Goal: Task Accomplishment & Management: Manage account settings

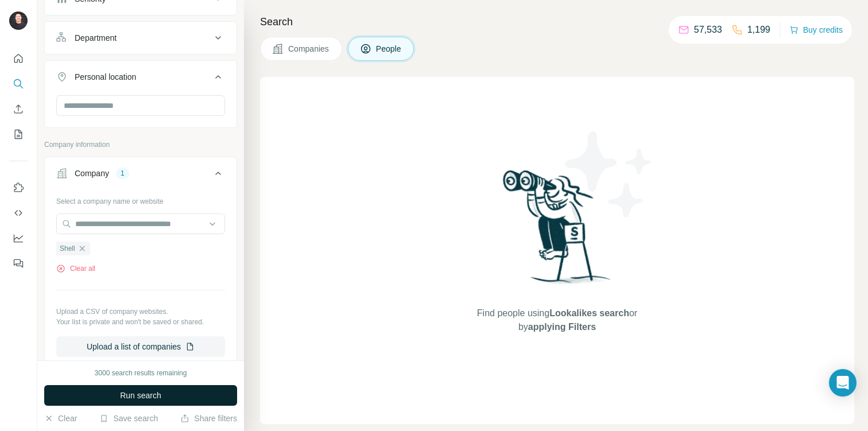
scroll to position [764, 0]
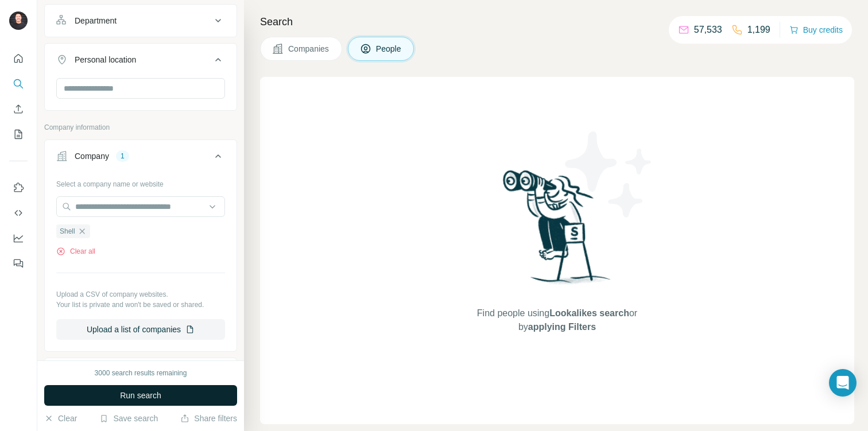
click at [176, 396] on button "Run search" at bounding box center [140, 395] width 193 height 21
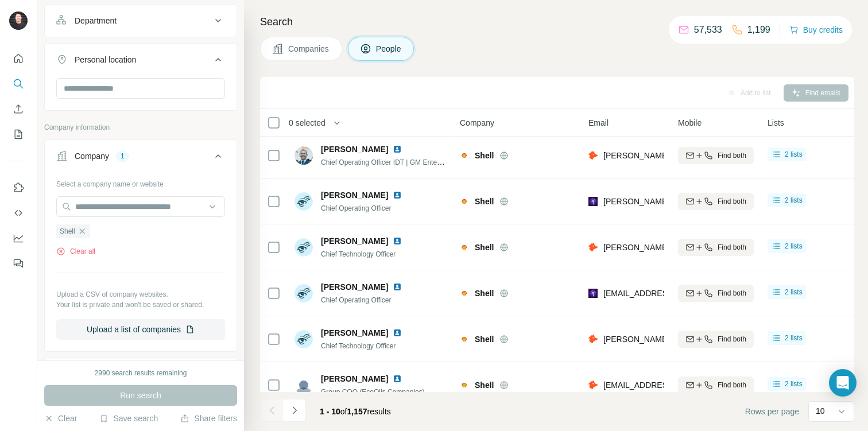
scroll to position [210, 0]
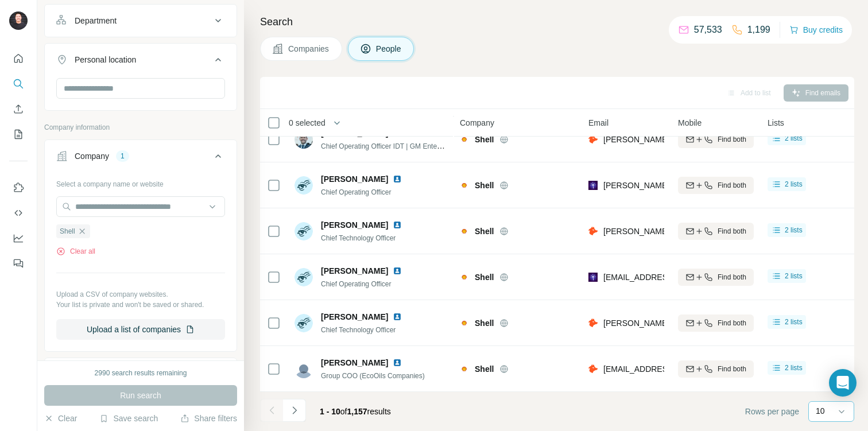
click at [816, 411] on p "10" at bounding box center [820, 410] width 9 height 11
click at [819, 327] on p "60" at bounding box center [822, 323] width 9 height 11
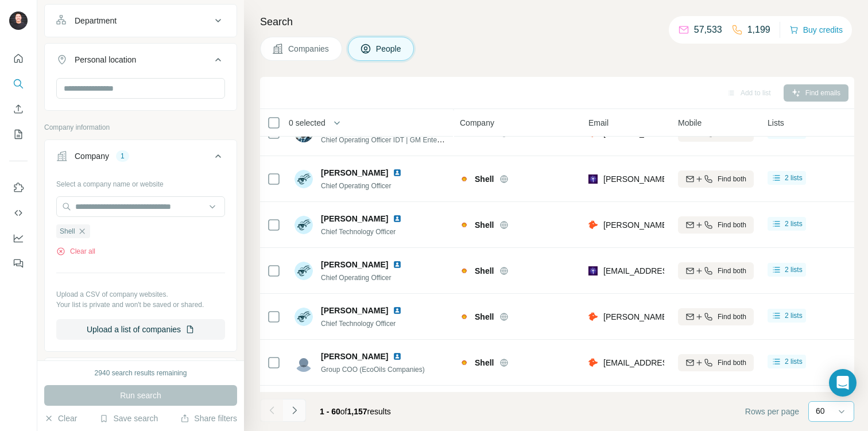
click at [291, 412] on icon "Navigate to next page" at bounding box center [294, 410] width 11 height 11
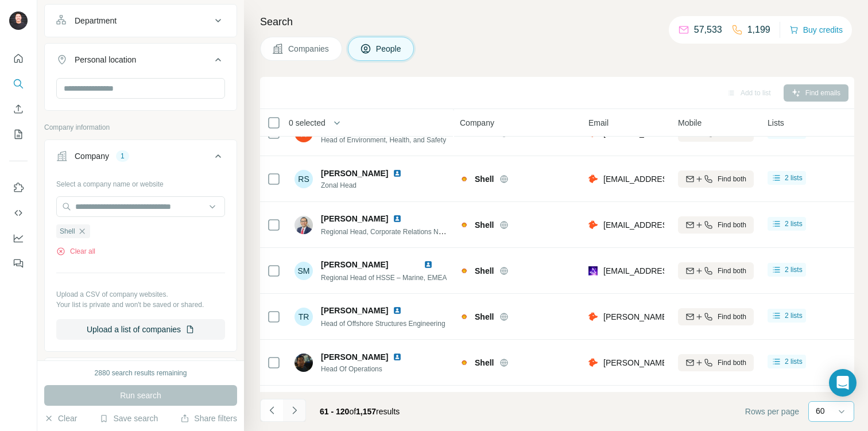
click at [295, 412] on icon "Navigate to next page" at bounding box center [294, 410] width 11 height 11
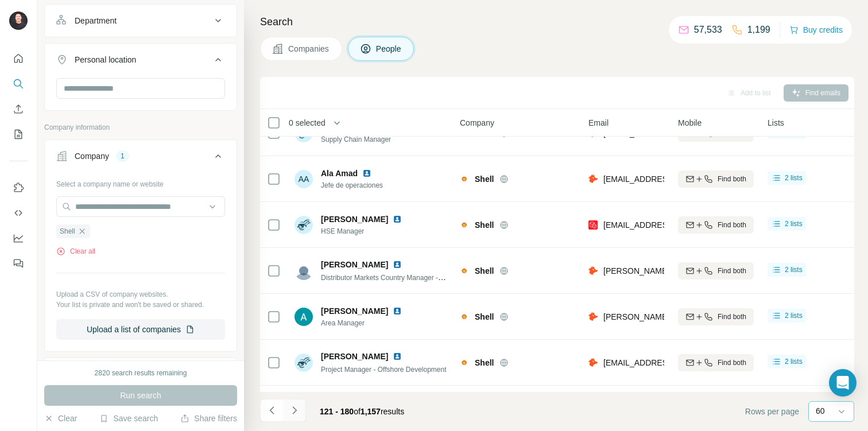
click at [295, 412] on icon "Navigate to next page" at bounding box center [294, 410] width 11 height 11
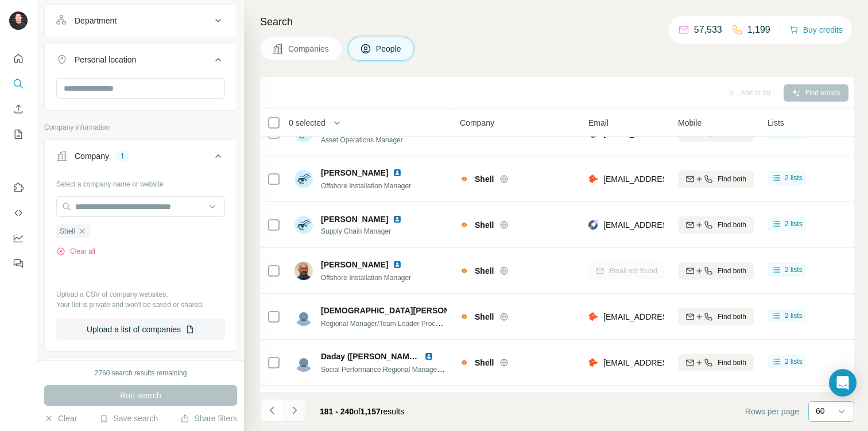
click at [295, 412] on icon "Navigate to next page" at bounding box center [294, 410] width 11 height 11
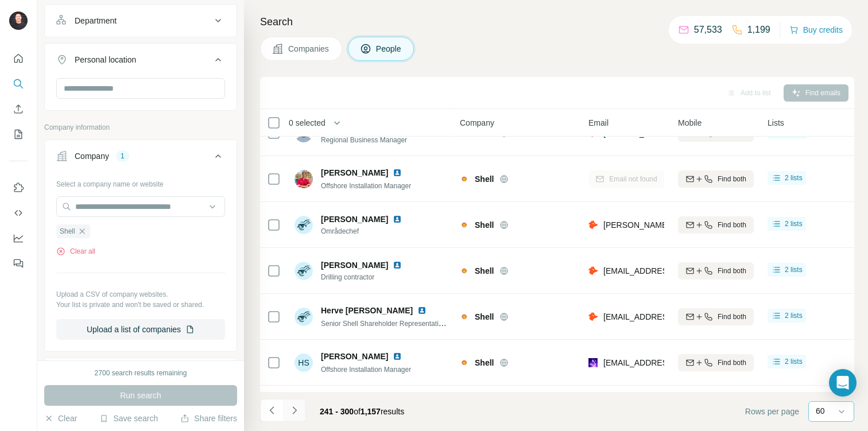
click at [295, 412] on icon "Navigate to next page" at bounding box center [294, 410] width 11 height 11
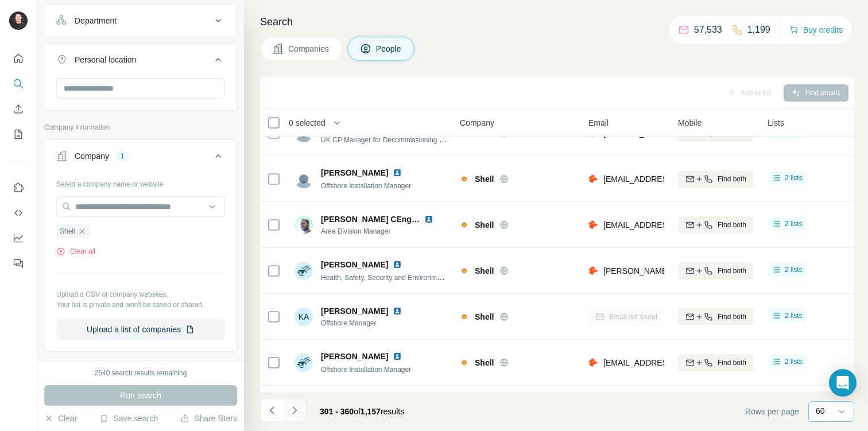
click at [295, 412] on icon "Navigate to next page" at bounding box center [294, 410] width 11 height 11
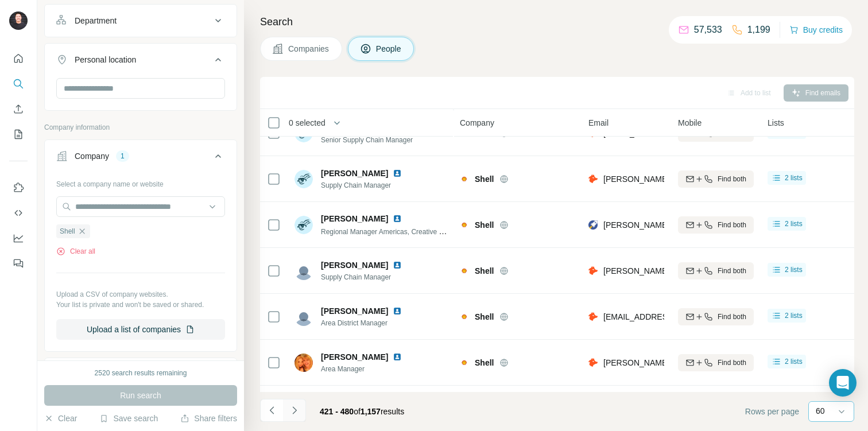
click at [295, 412] on icon "Navigate to next page" at bounding box center [294, 410] width 11 height 11
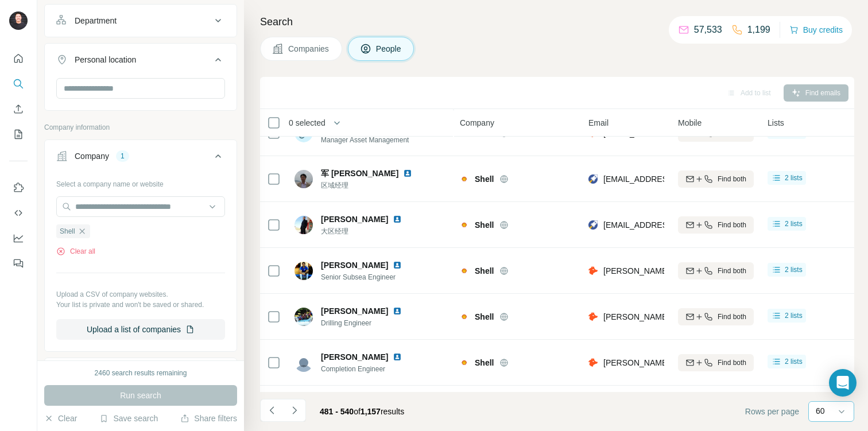
click at [798, 94] on div "Add to list Find emails" at bounding box center [557, 93] width 583 height 20
click at [311, 119] on span "0 selected" at bounding box center [307, 122] width 37 height 11
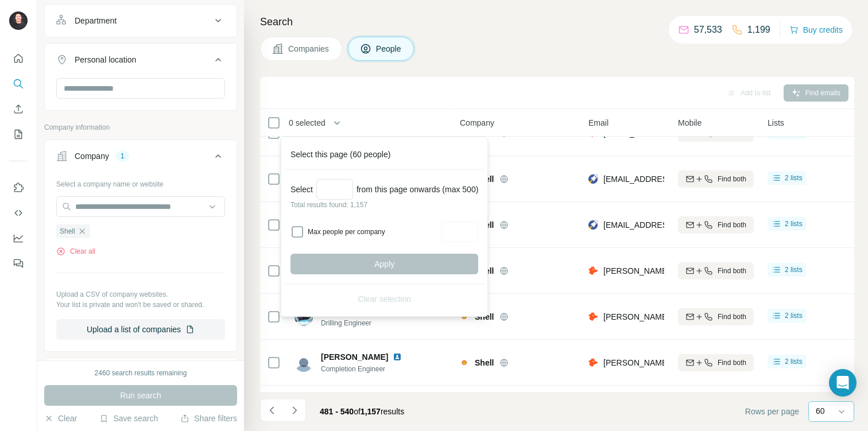
click at [430, 75] on div "Search Companies People Add to list Find emails 0 selected People Company Email…" at bounding box center [556, 215] width 624 height 431
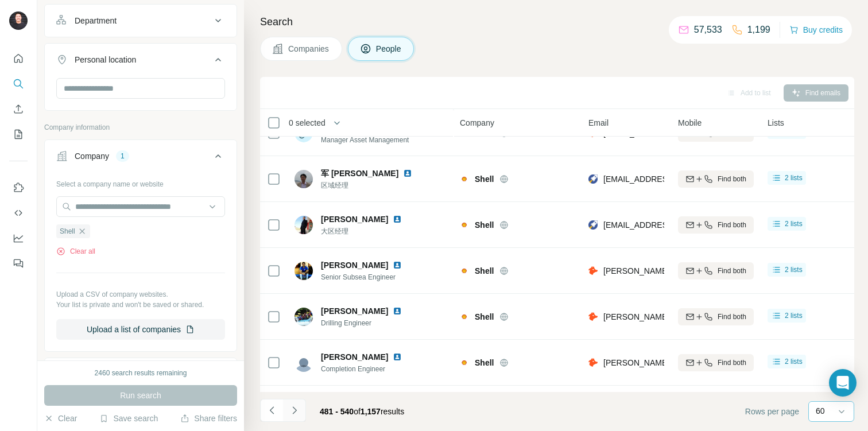
click at [294, 410] on icon "Navigate to next page" at bounding box center [294, 410] width 11 height 11
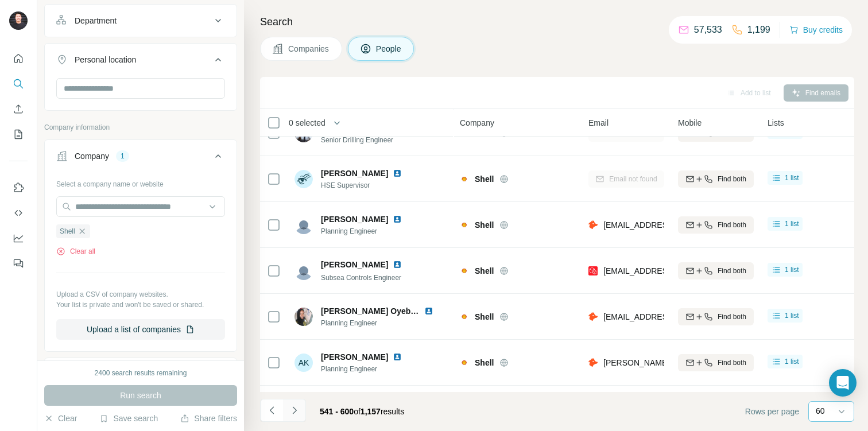
click at [294, 410] on icon "Navigate to next page" at bounding box center [294, 410] width 11 height 11
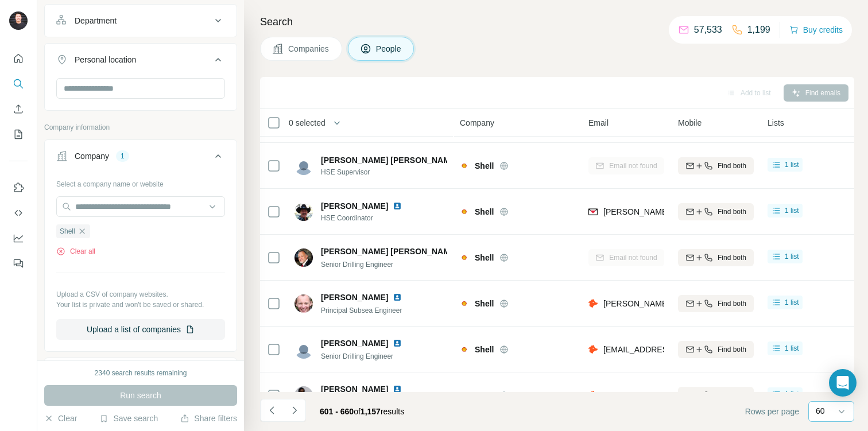
scroll to position [2347, 0]
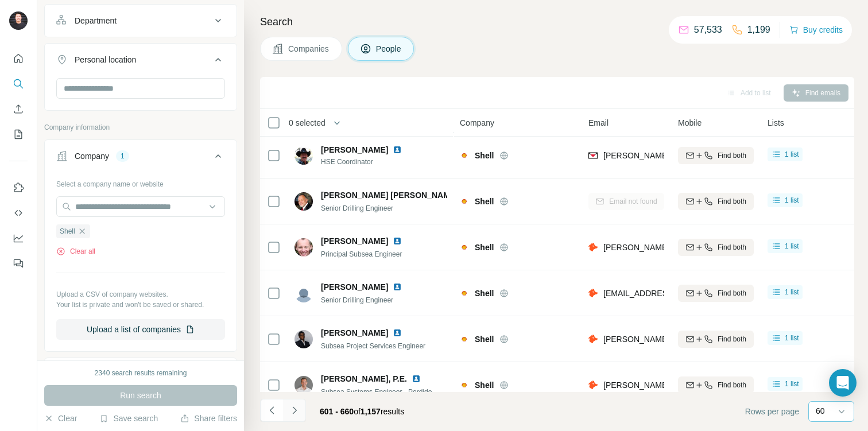
click at [300, 411] on button "Navigate to next page" at bounding box center [294, 410] width 23 height 23
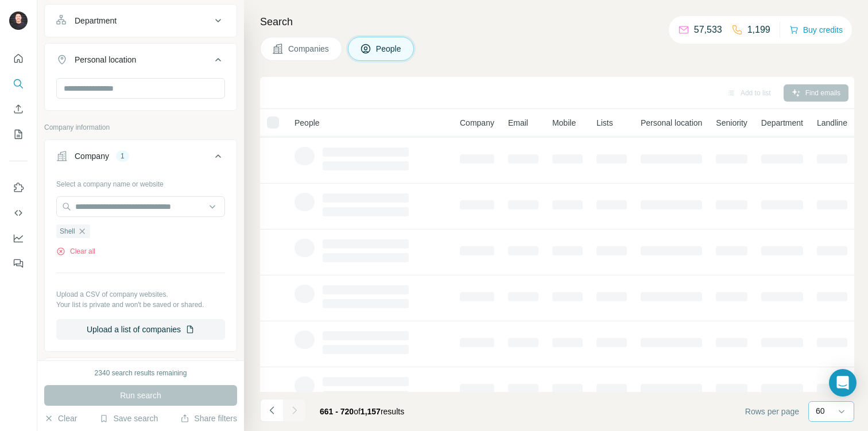
scroll to position [0, 0]
click at [526, 54] on div "Companies People" at bounding box center [557, 49] width 594 height 24
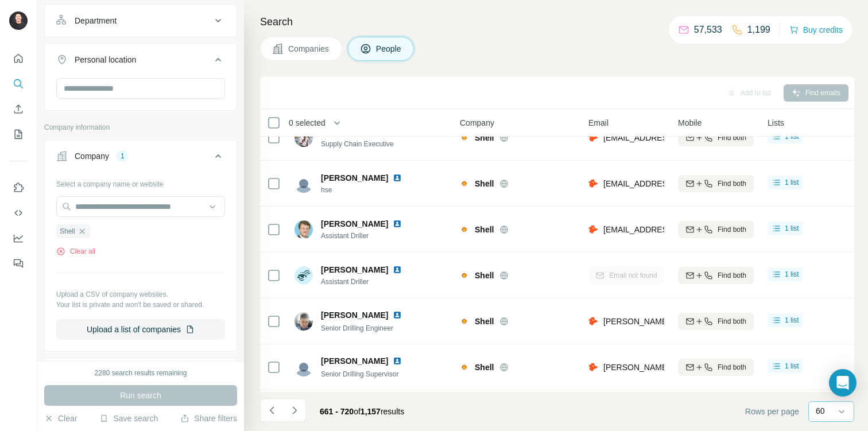
scroll to position [2258, 0]
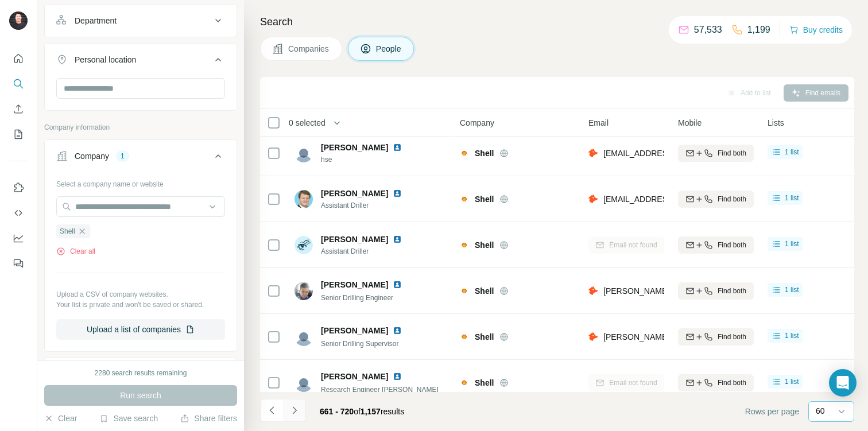
click at [296, 411] on icon "Navigate to next page" at bounding box center [294, 410] width 4 height 7
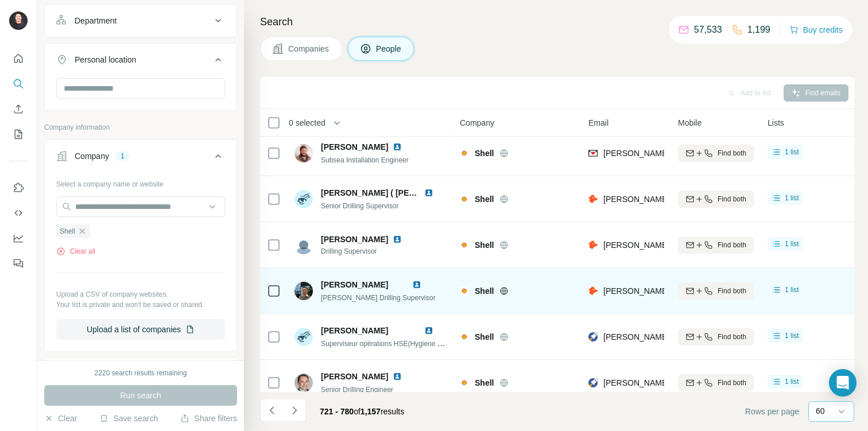
scroll to position [2508, 0]
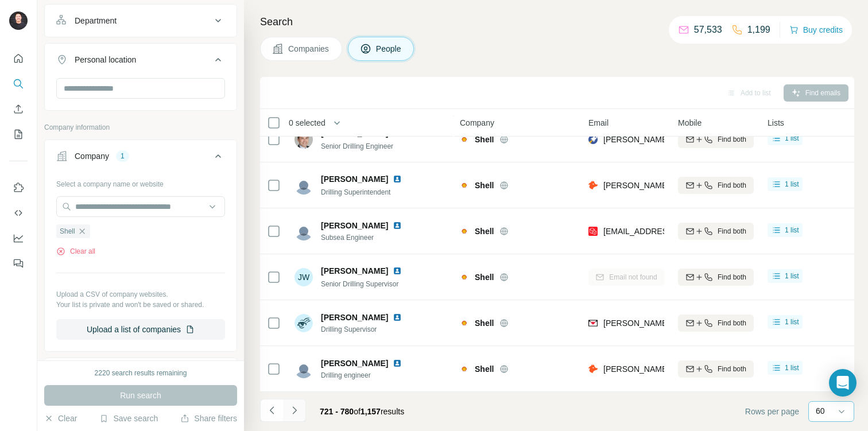
click at [298, 411] on icon "Navigate to next page" at bounding box center [294, 410] width 11 height 11
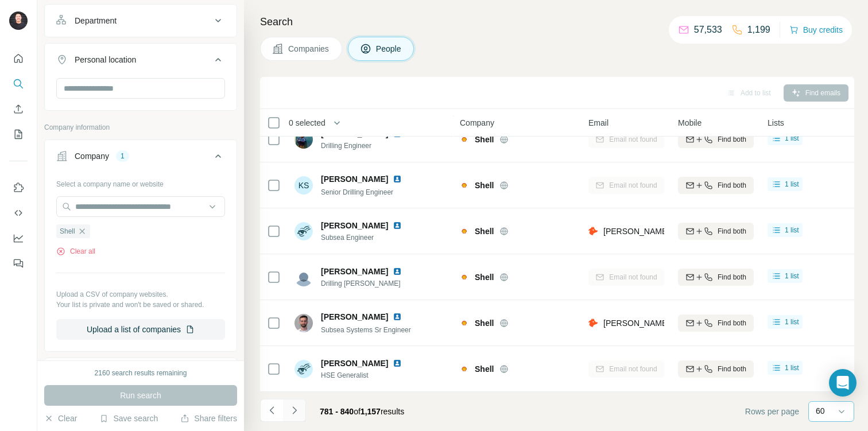
click at [298, 407] on icon "Navigate to next page" at bounding box center [294, 410] width 11 height 11
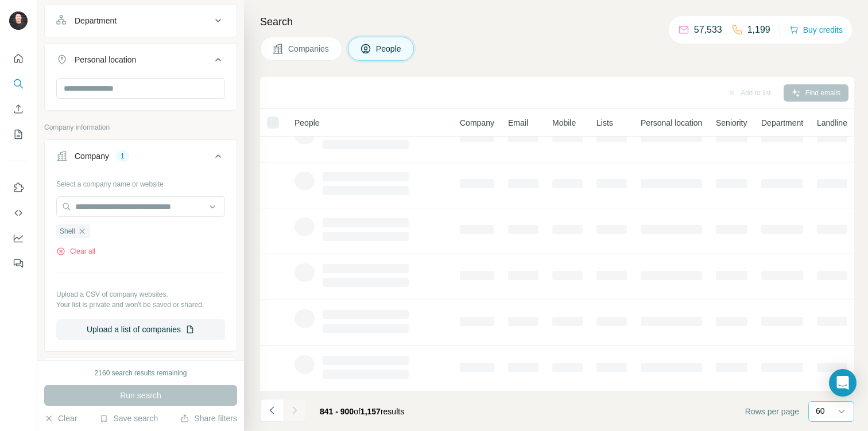
scroll to position [210, 0]
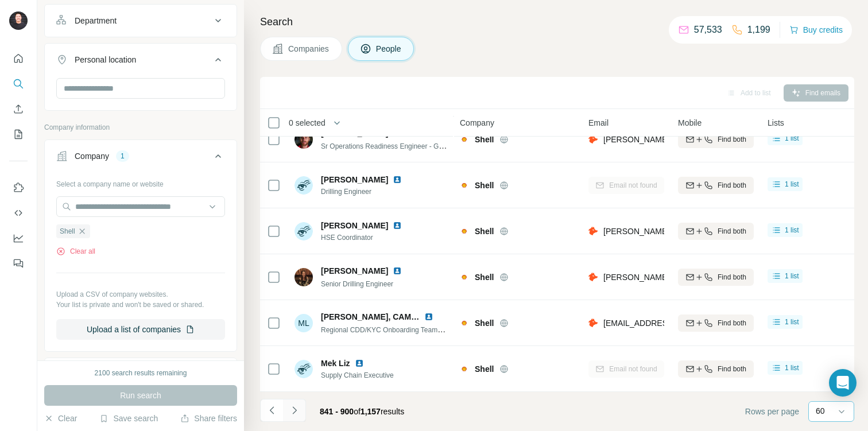
click at [298, 407] on icon "Navigate to next page" at bounding box center [294, 410] width 11 height 11
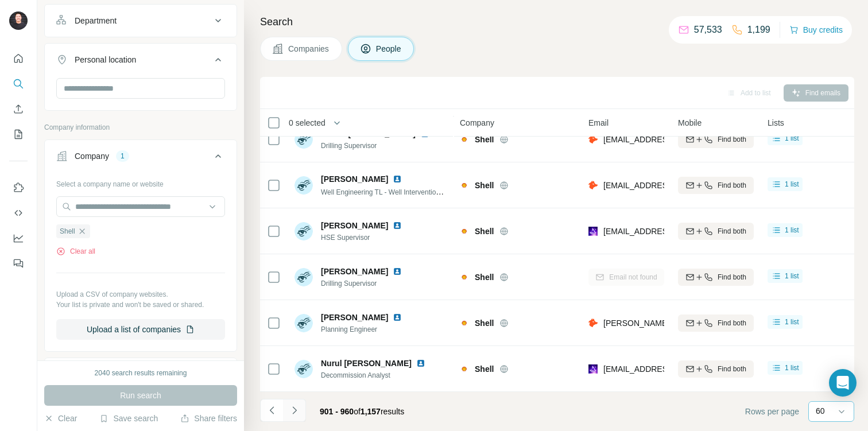
click at [297, 408] on icon "Navigate to next page" at bounding box center [294, 410] width 11 height 11
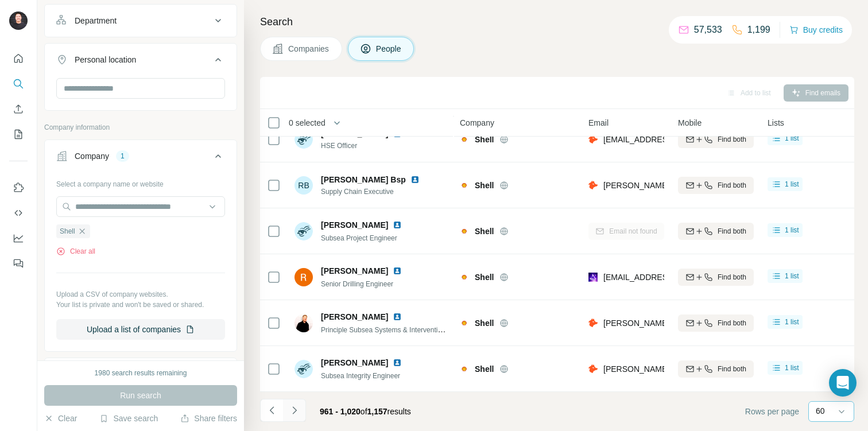
click at [297, 408] on icon "Navigate to next page" at bounding box center [294, 410] width 11 height 11
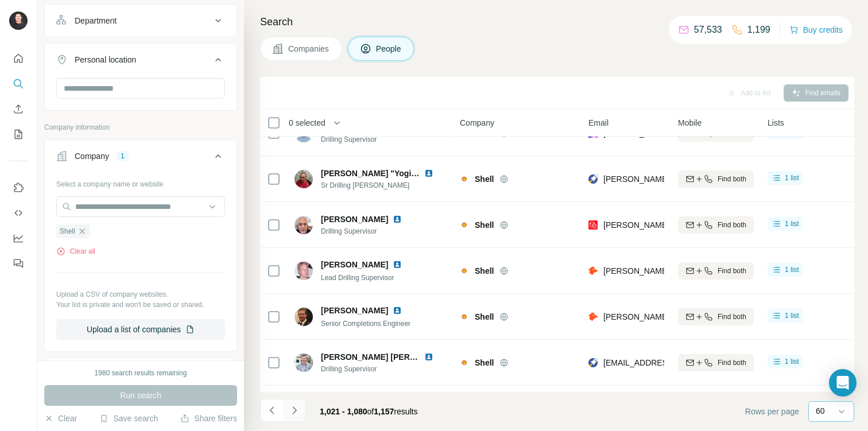
scroll to position [2508, 0]
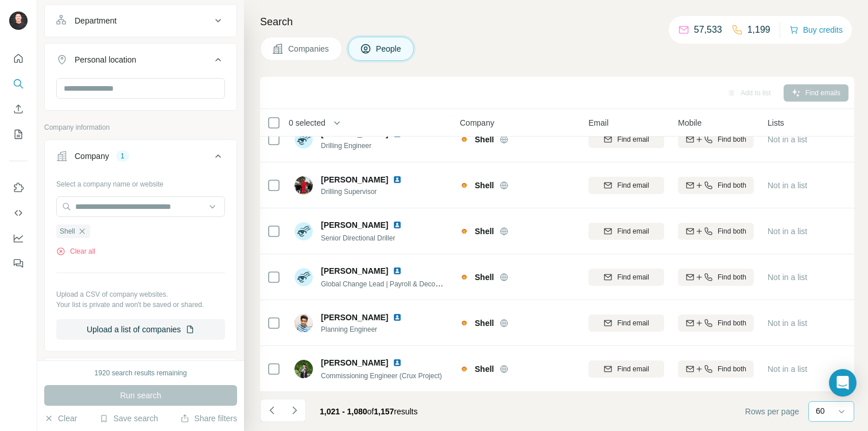
click at [319, 117] on span "0 selected" at bounding box center [307, 122] width 37 height 11
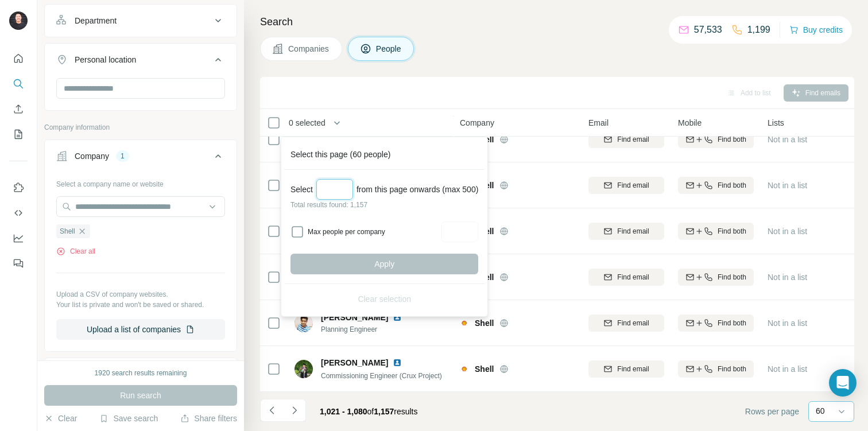
click at [334, 185] on input "Select a number (up to 500)" at bounding box center [334, 189] width 37 height 21
type input "***"
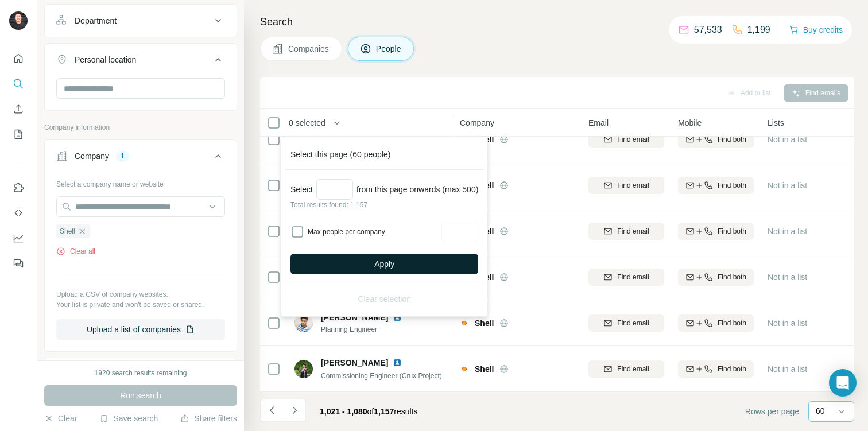
click at [347, 260] on button "Apply" at bounding box center [385, 264] width 188 height 21
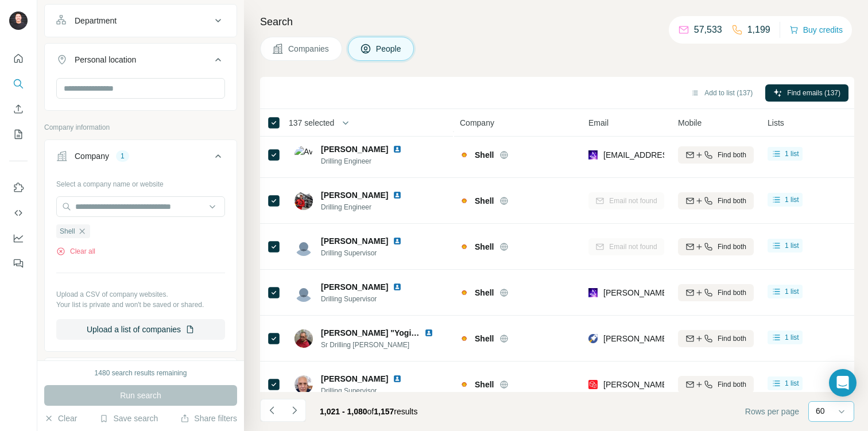
scroll to position [0, 0]
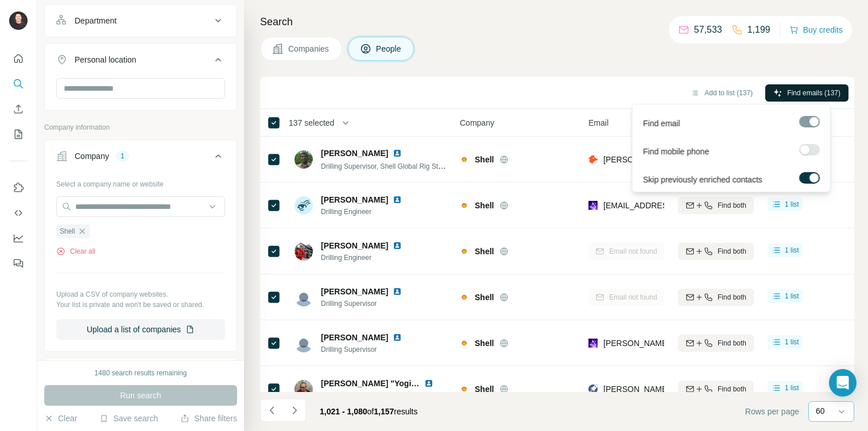
click at [820, 93] on span "Find emails (137)" at bounding box center [813, 93] width 53 height 10
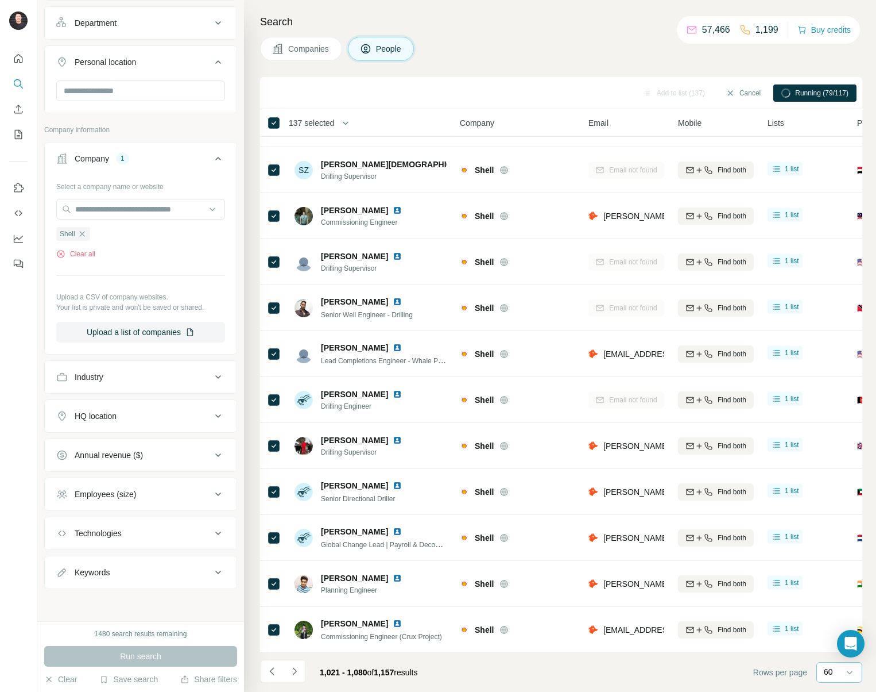
scroll to position [2247, 0]
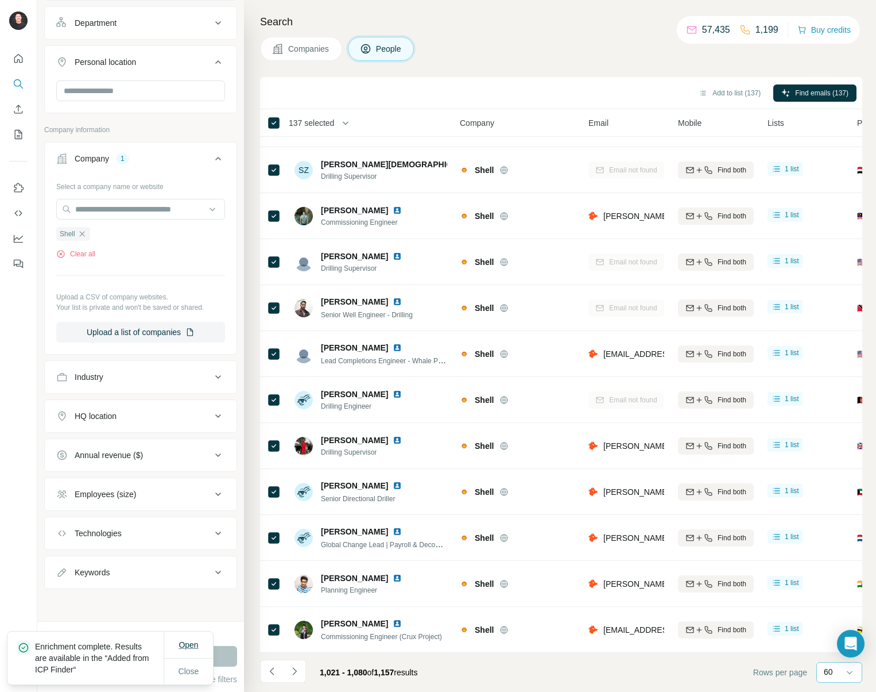
click at [203, 431] on button "Open" at bounding box center [189, 644] width 36 height 21
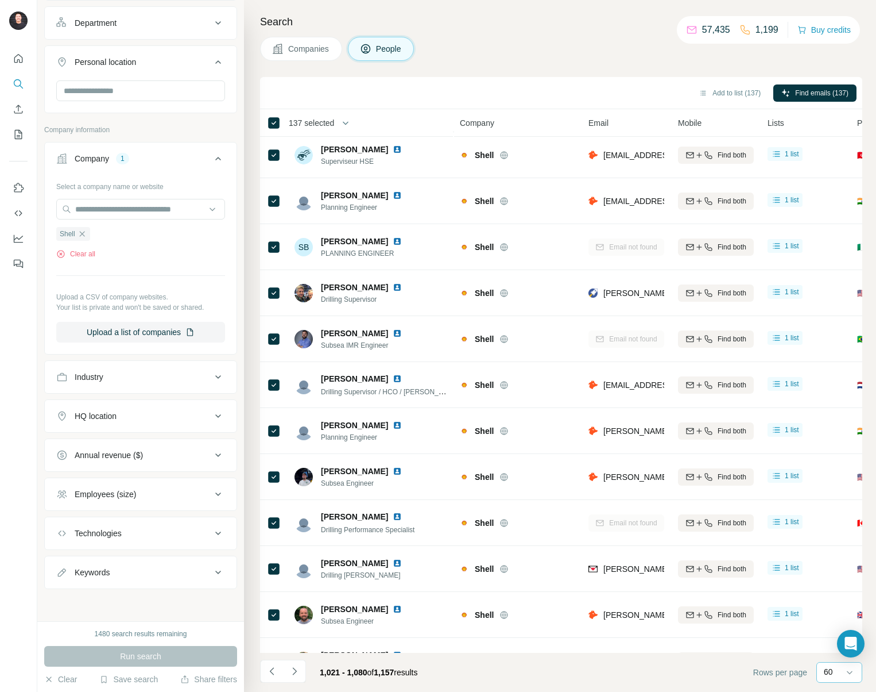
scroll to position [0, 0]
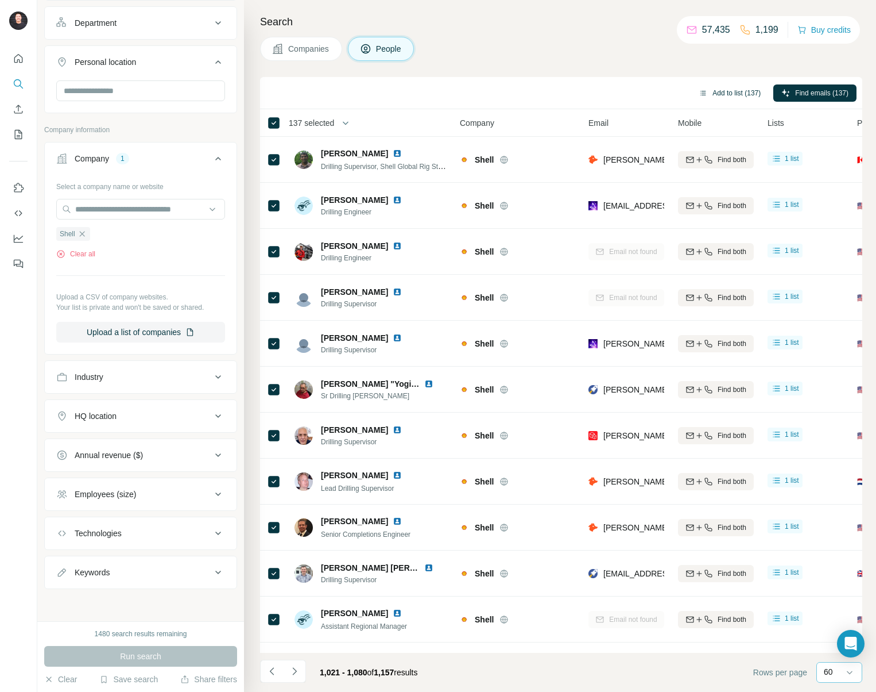
click at [716, 96] on button "Add to list (137)" at bounding box center [730, 92] width 78 height 17
click at [720, 95] on button "Add to list (137)" at bounding box center [730, 92] width 78 height 17
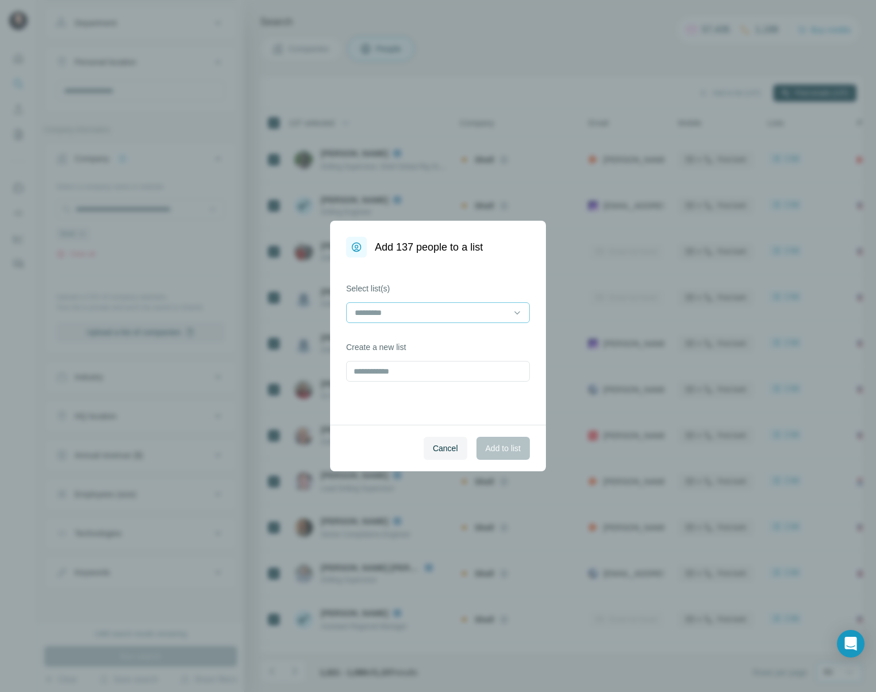
click at [431, 306] on input at bounding box center [431, 312] width 155 height 13
click at [431, 307] on input at bounding box center [431, 312] width 155 height 13
click at [408, 333] on p "Rahd AI - Shell (1) x 500" at bounding box center [400, 338] width 88 height 11
click at [414, 312] on div "Rahd AI - Shell (1) x 500" at bounding box center [403, 313] width 98 height 14
click at [413, 313] on div "Rahd AI - Shell (1) x 500" at bounding box center [403, 313] width 98 height 14
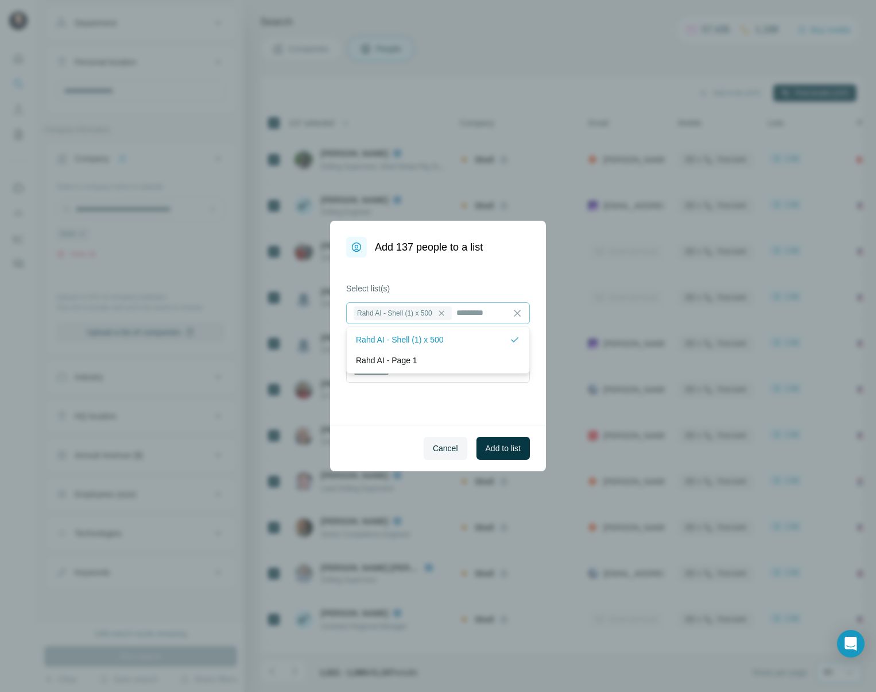
click at [413, 313] on div "Rahd AI - Shell (1) x 500" at bounding box center [403, 313] width 98 height 14
click at [446, 312] on icon at bounding box center [441, 312] width 9 height 9
type input "**********"
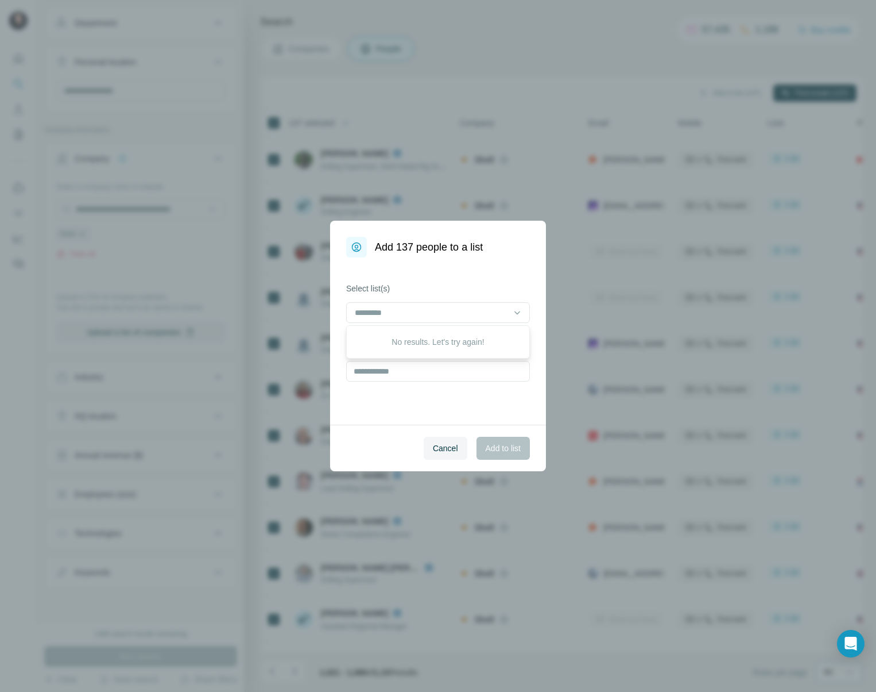
click at [434, 427] on div "Cancel Add to list" at bounding box center [438, 447] width 216 height 47
click at [387, 366] on input "text" at bounding box center [438, 371] width 184 height 21
type input "**********"
click at [503, 431] on span "Add to list" at bounding box center [503, 447] width 35 height 11
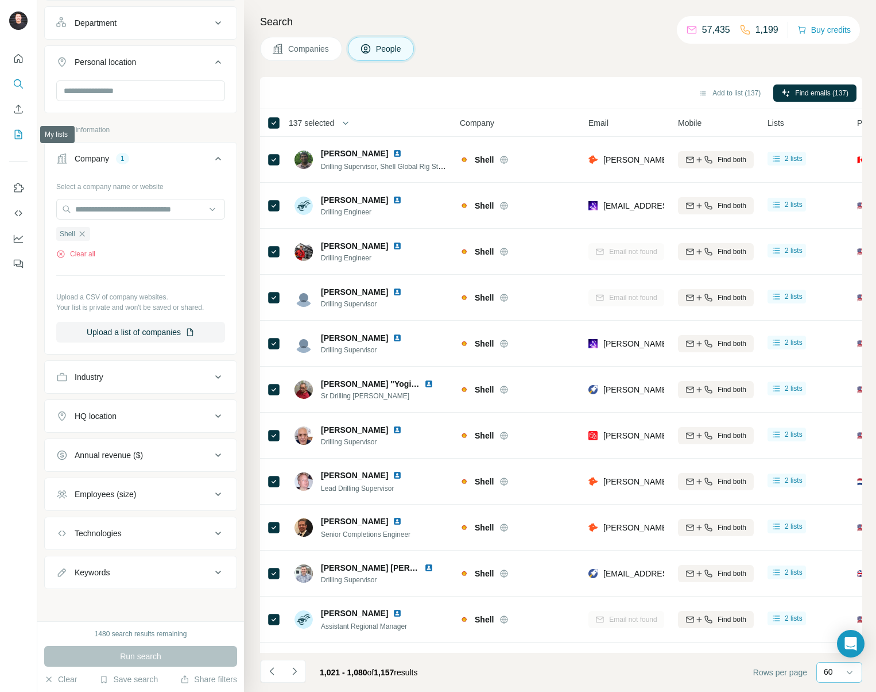
click at [17, 140] on icon "My lists" at bounding box center [18, 134] width 11 height 11
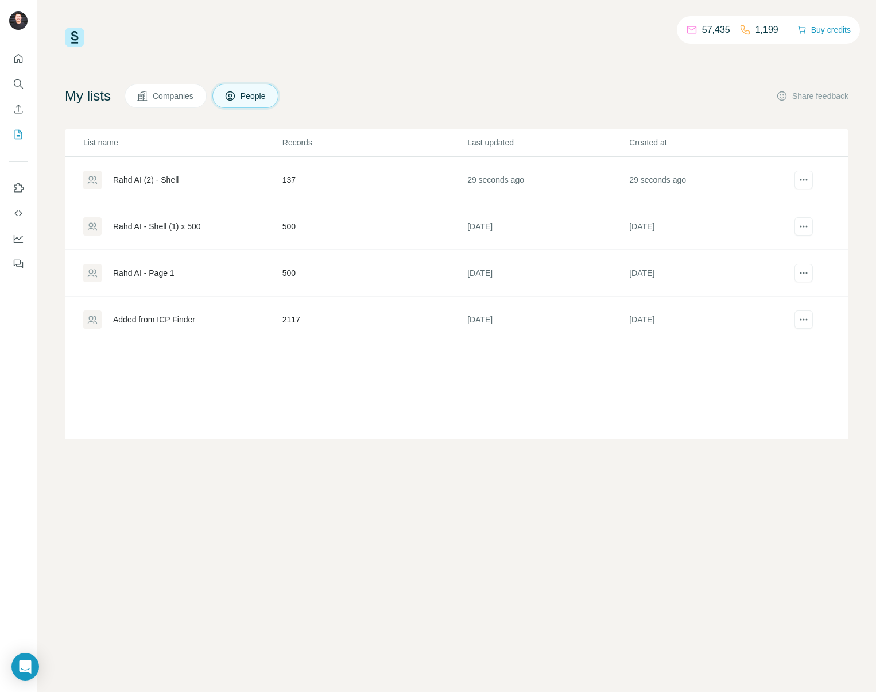
click at [187, 324] on div "Added from ICP Finder" at bounding box center [154, 319] width 82 height 11
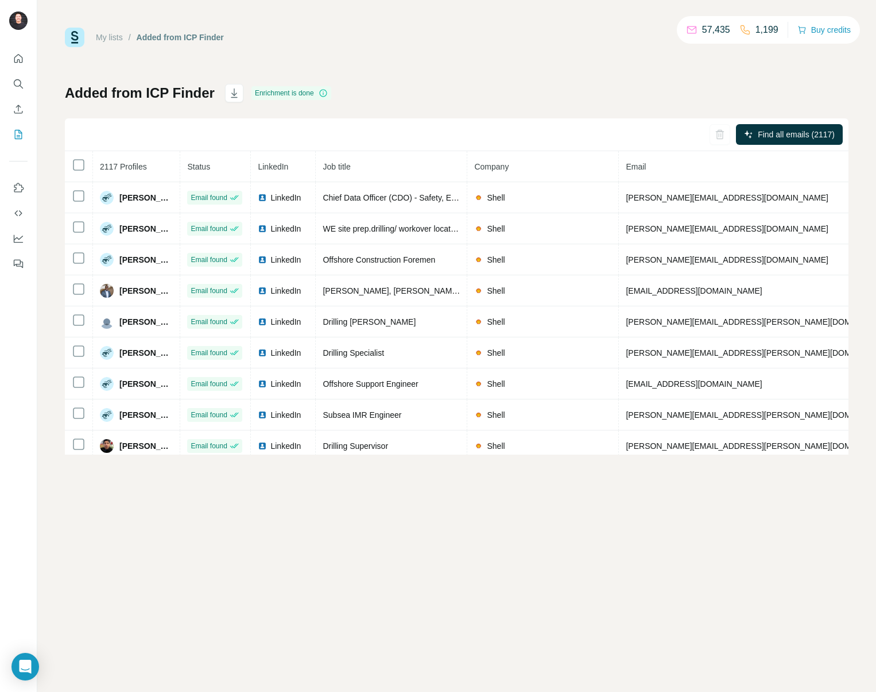
click at [509, 168] on span "Company" at bounding box center [491, 166] width 34 height 9
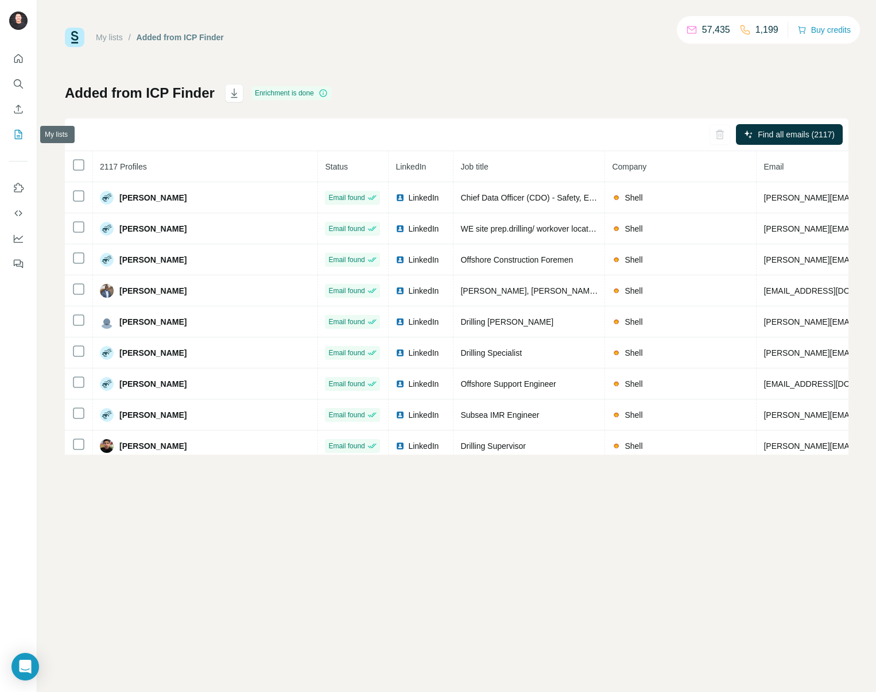
click at [21, 129] on icon "My lists" at bounding box center [18, 134] width 11 height 11
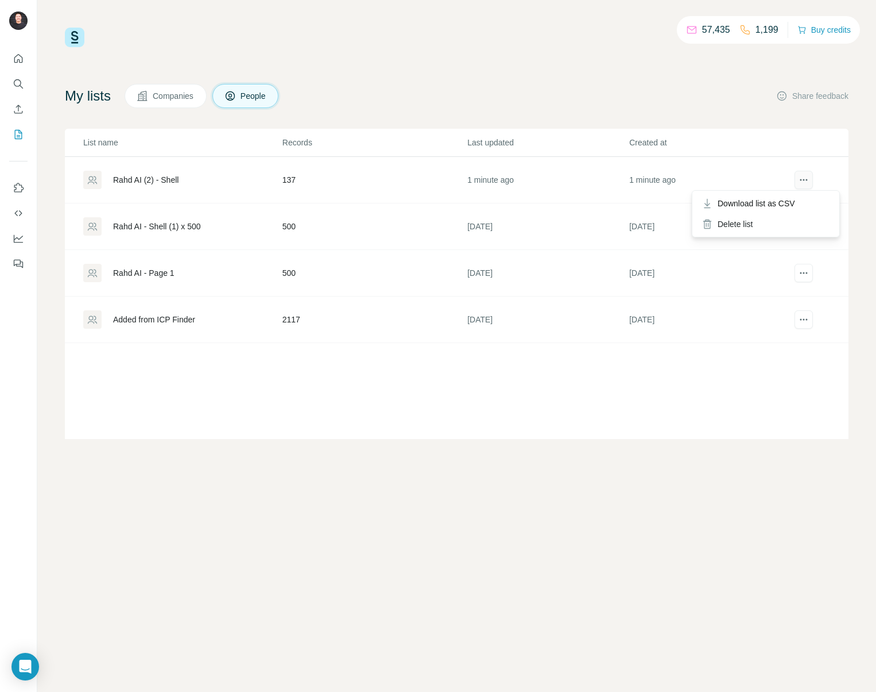
click at [804, 179] on icon "actions" at bounding box center [805, 180] width 2 height 2
click at [785, 205] on span "Download list as CSV" at bounding box center [757, 203] width 78 height 11
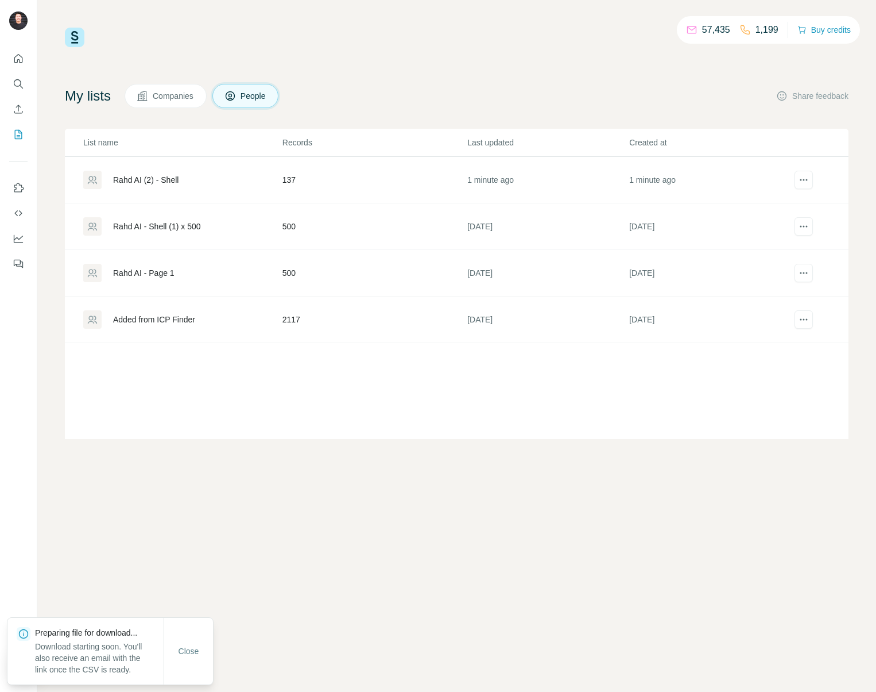
click at [522, 59] on div "57,435 1,199 Buy credits My lists Companies People Share feedback List name Rec…" at bounding box center [457, 233] width 784 height 411
